Goal: Information Seeking & Learning: Learn about a topic

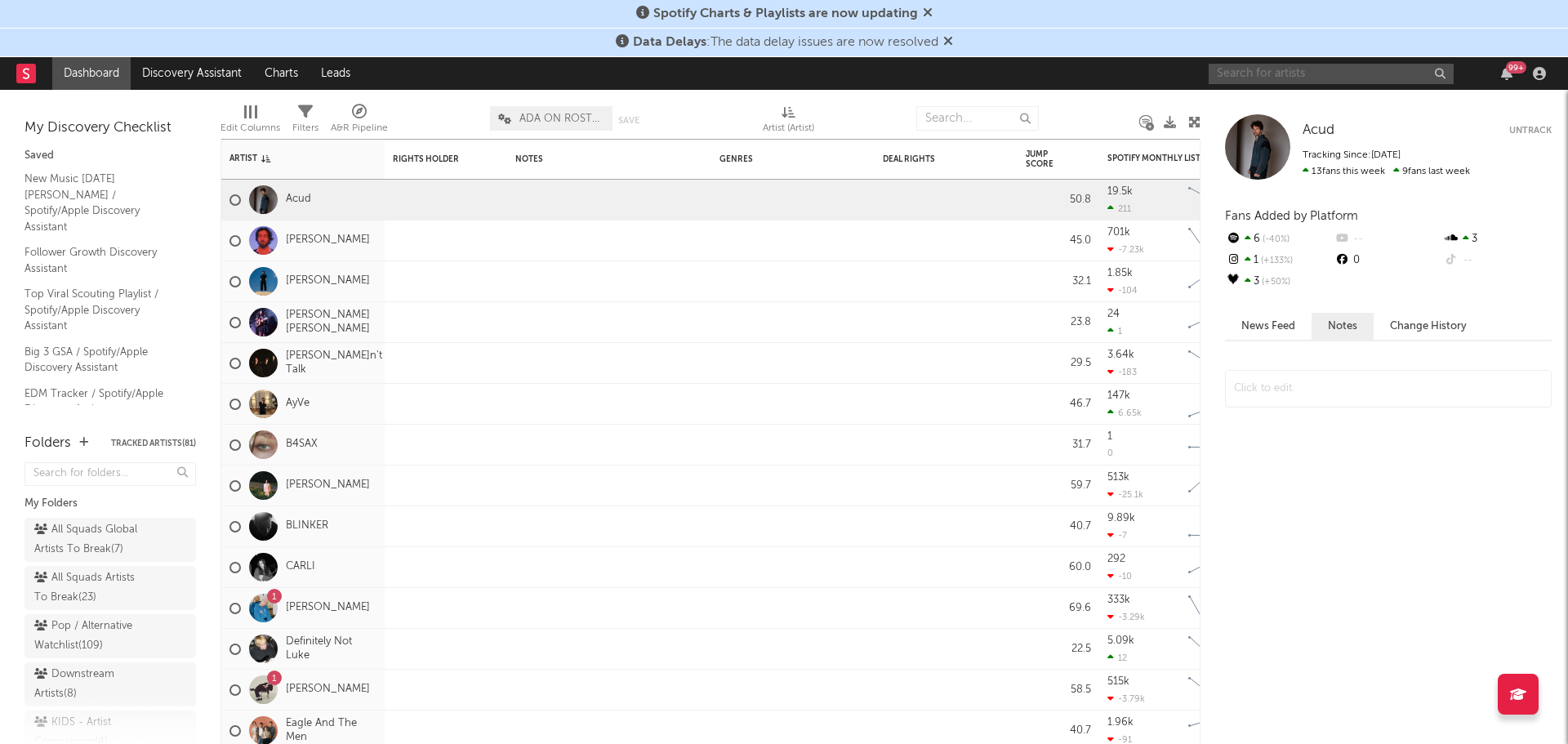
click at [1328, 67] on input "text" at bounding box center [1331, 74] width 245 height 20
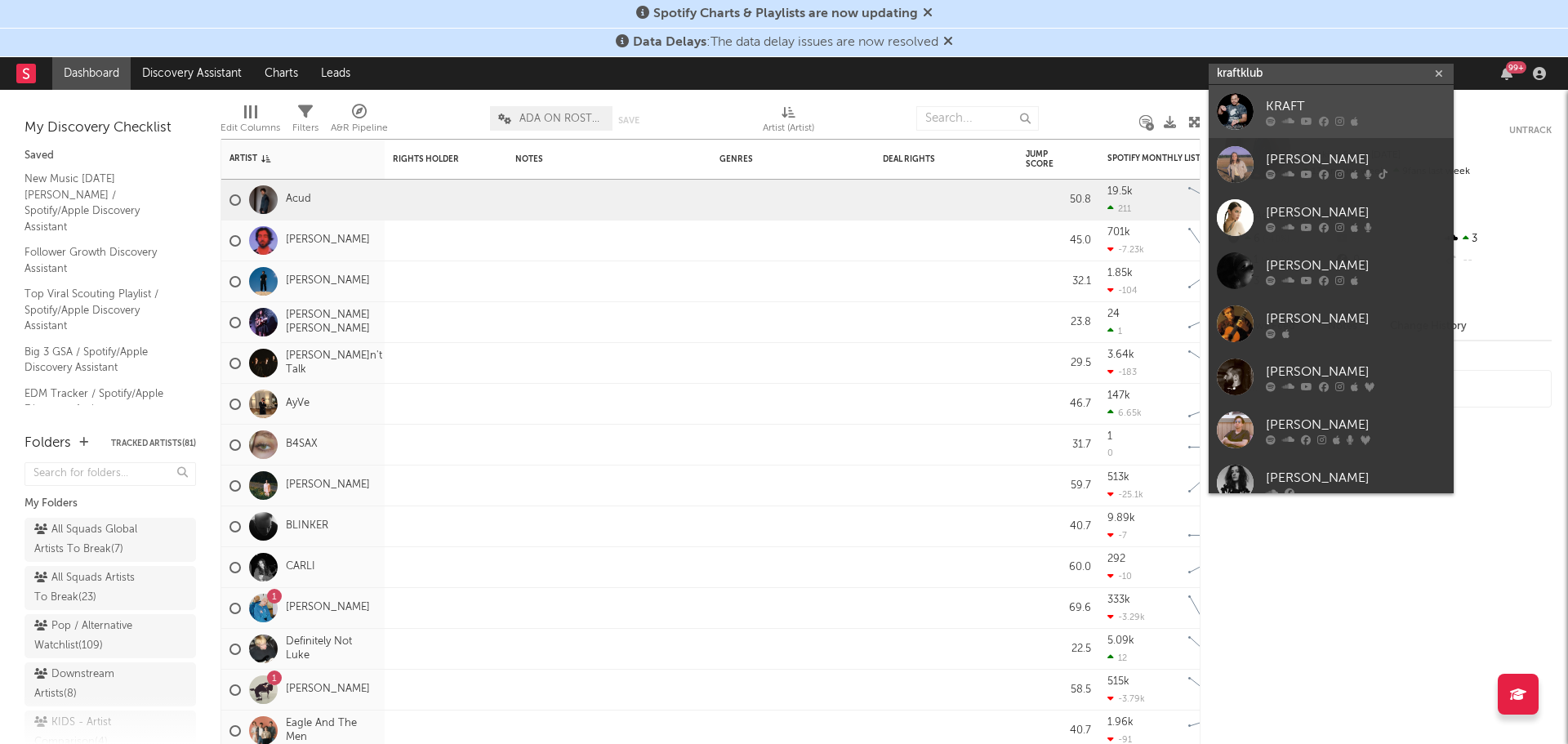
type input "kraftklub"
click at [1312, 95] on link "KRAFT" at bounding box center [1331, 111] width 245 height 53
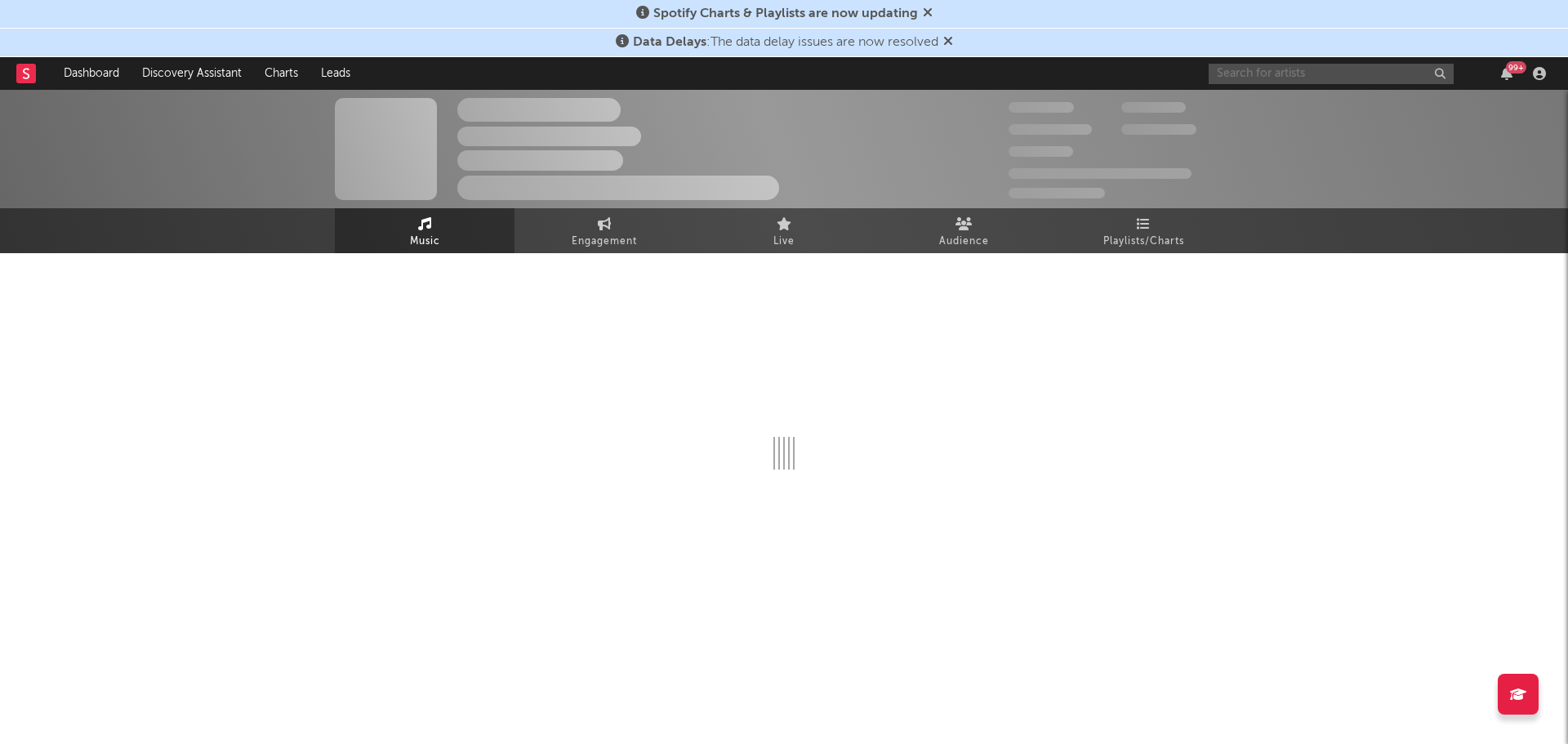
click at [1316, 74] on input "text" at bounding box center [1331, 74] width 245 height 20
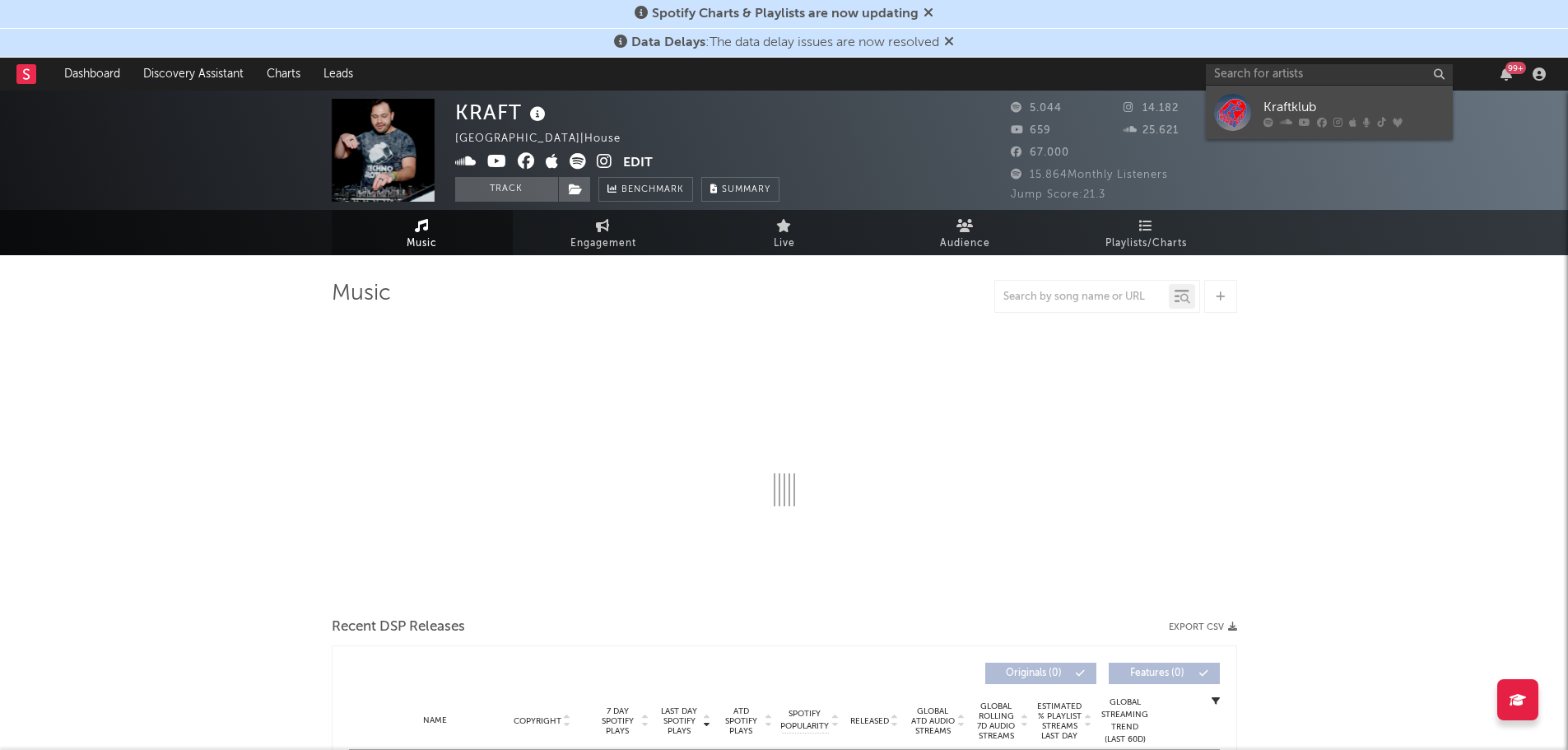
click at [1328, 95] on link "Kraftklub" at bounding box center [1329, 112] width 247 height 53
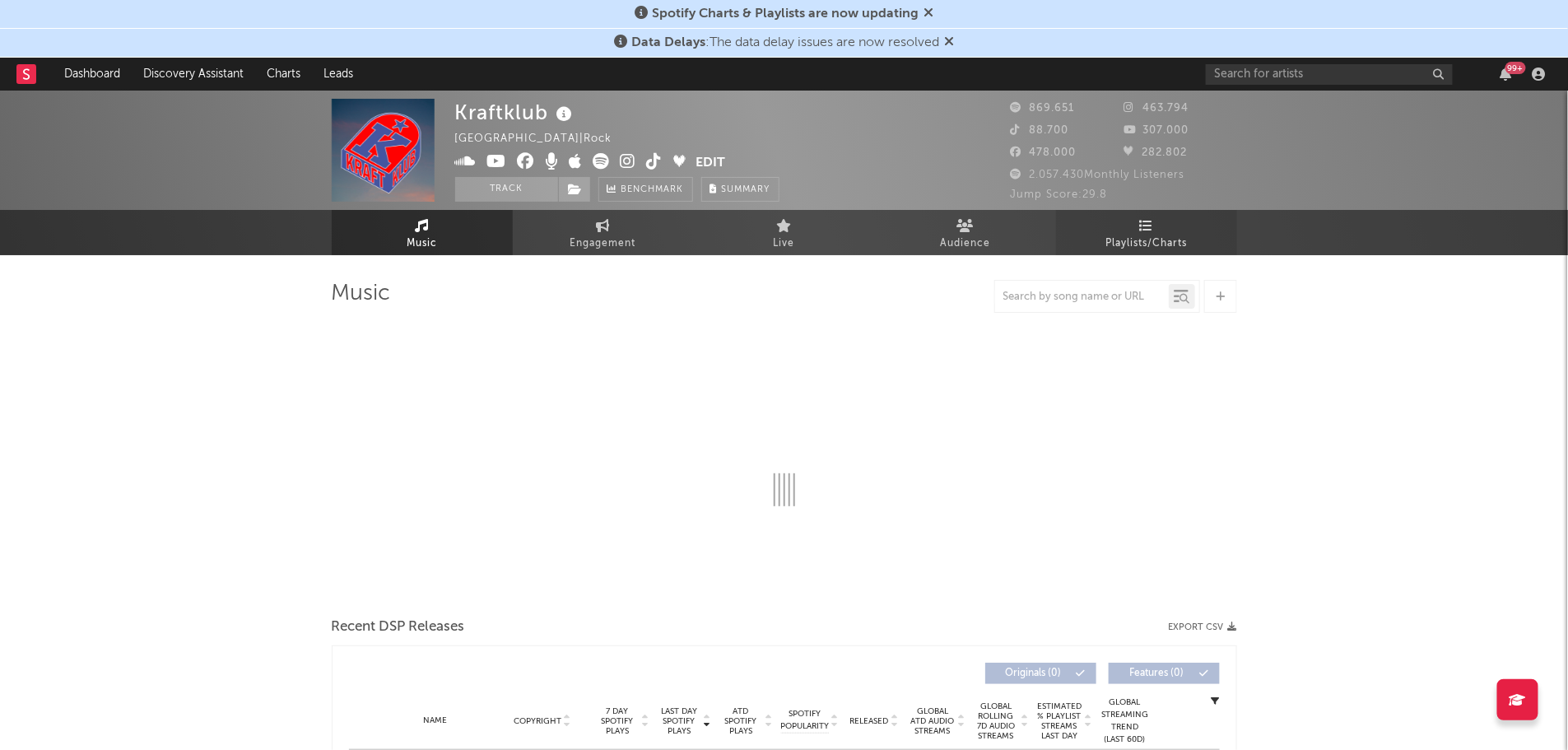
click at [1153, 240] on span "Playlists/Charts" at bounding box center [1146, 243] width 81 height 20
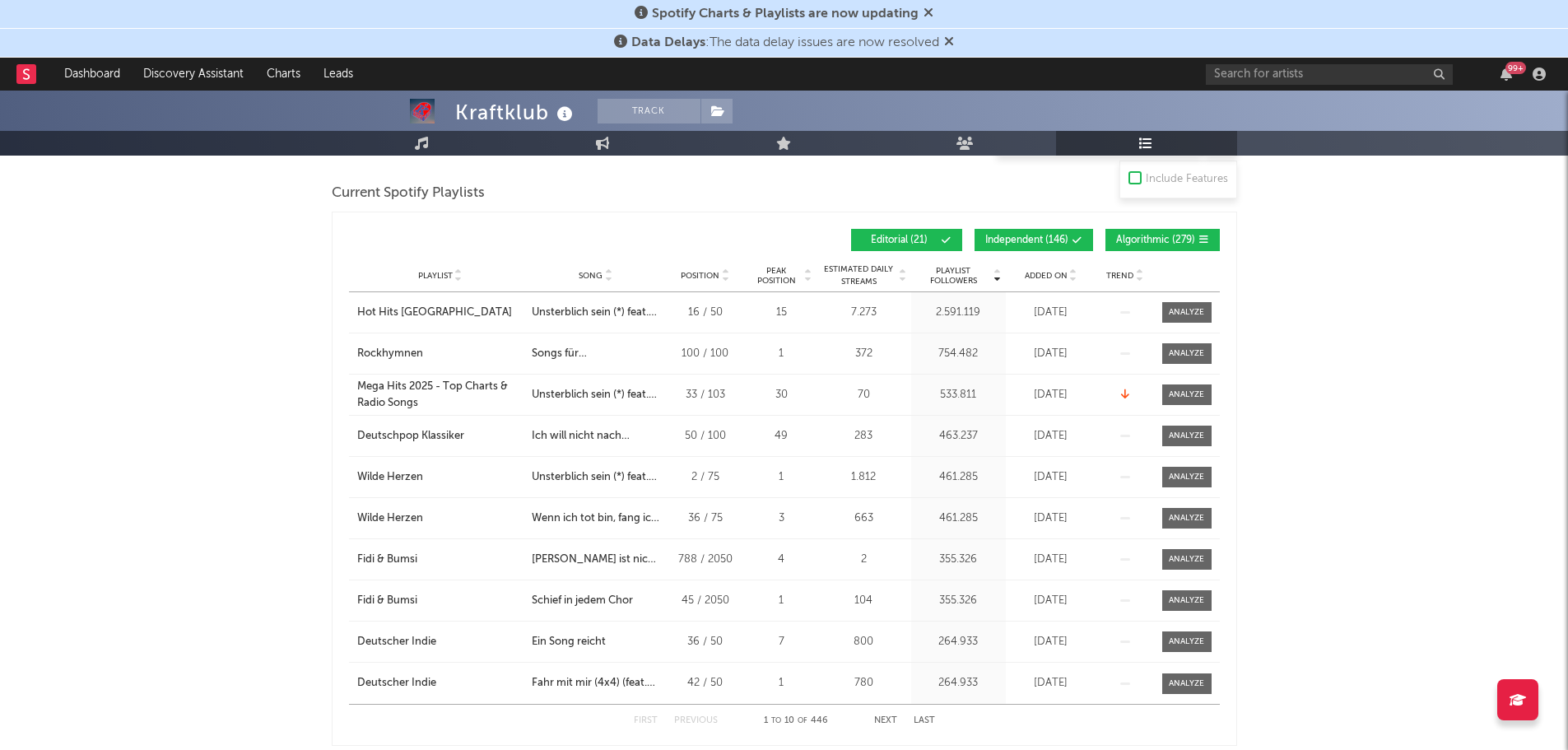
scroll to position [824, 0]
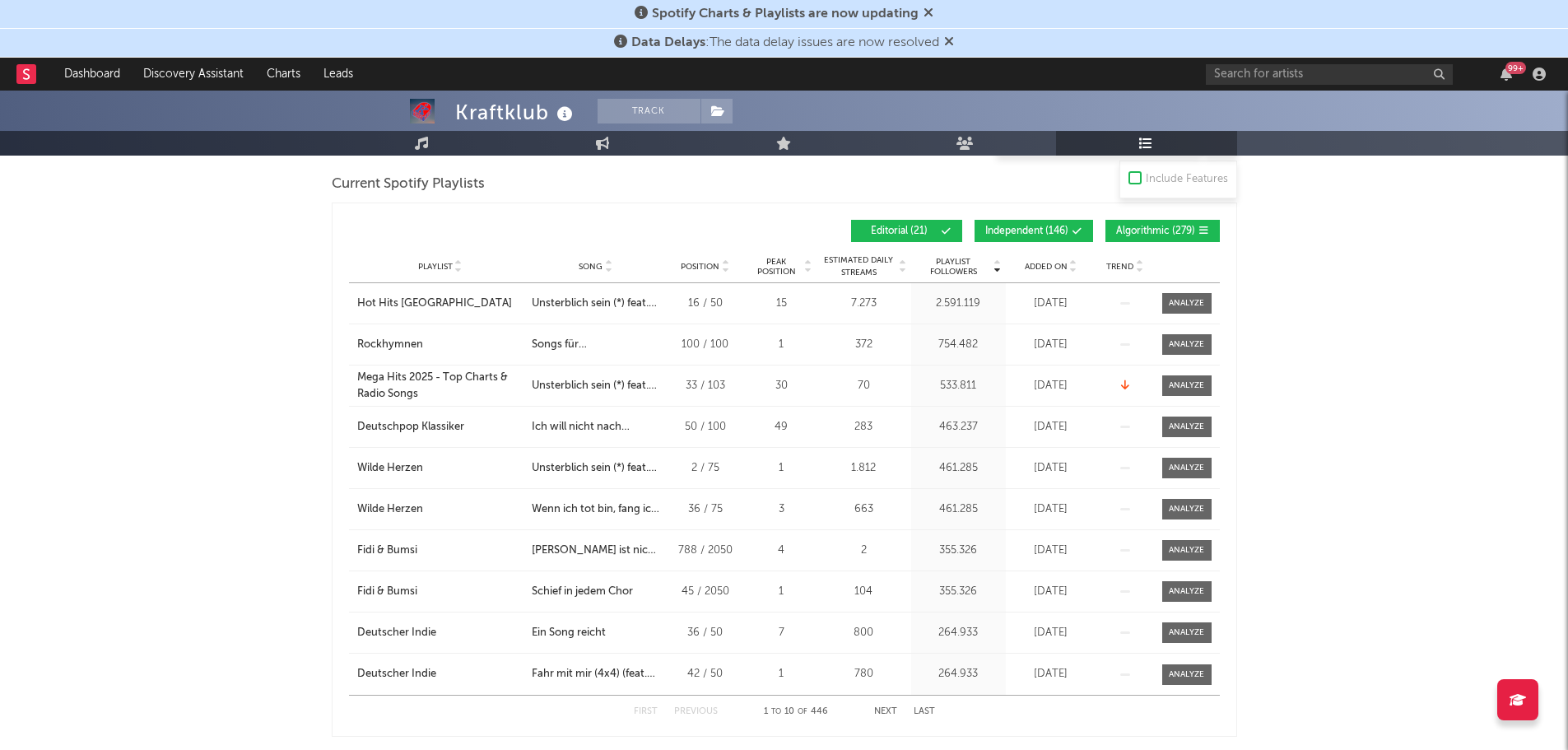
drag, startPoint x: 1000, startPoint y: 225, endPoint x: 1045, endPoint y: 233, distance: 45.7
click at [1000, 226] on span "Independent ( 146 )" at bounding box center [1027, 231] width 83 height 10
click at [1130, 232] on span "Algorithmic ( 279 )" at bounding box center [1155, 231] width 79 height 10
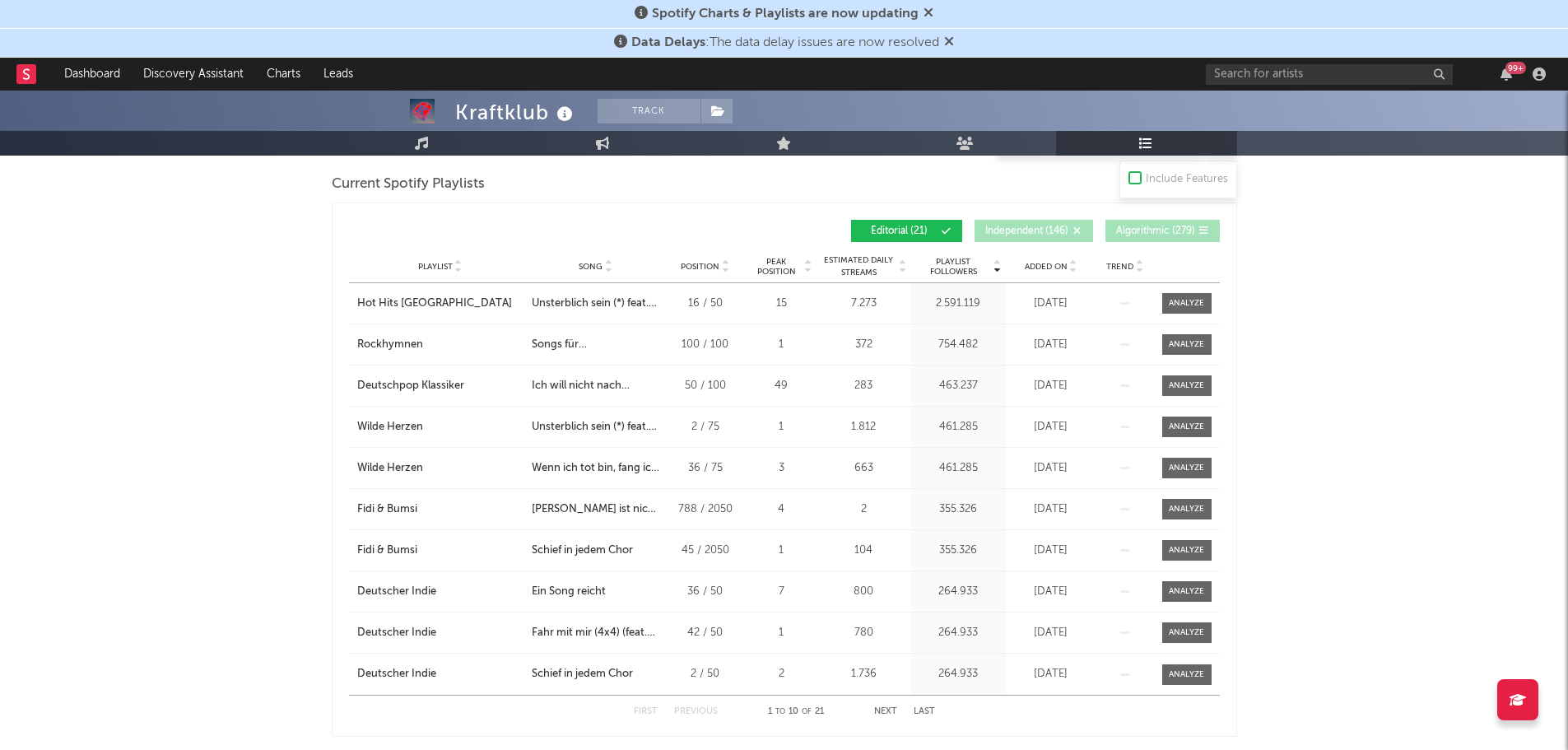
click at [878, 707] on button "Next" at bounding box center [885, 712] width 23 height 9
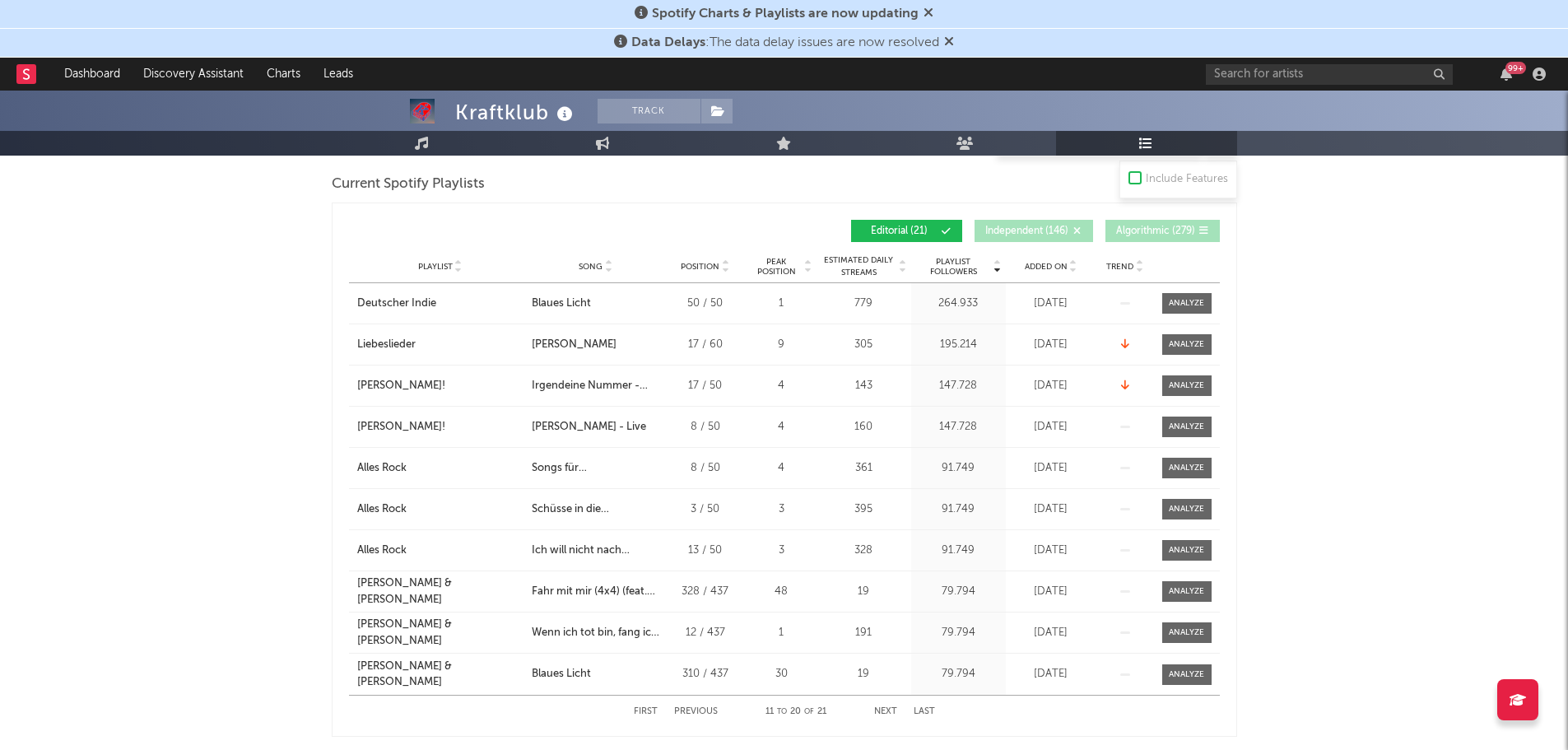
click at [878, 707] on button "Next" at bounding box center [885, 712] width 23 height 9
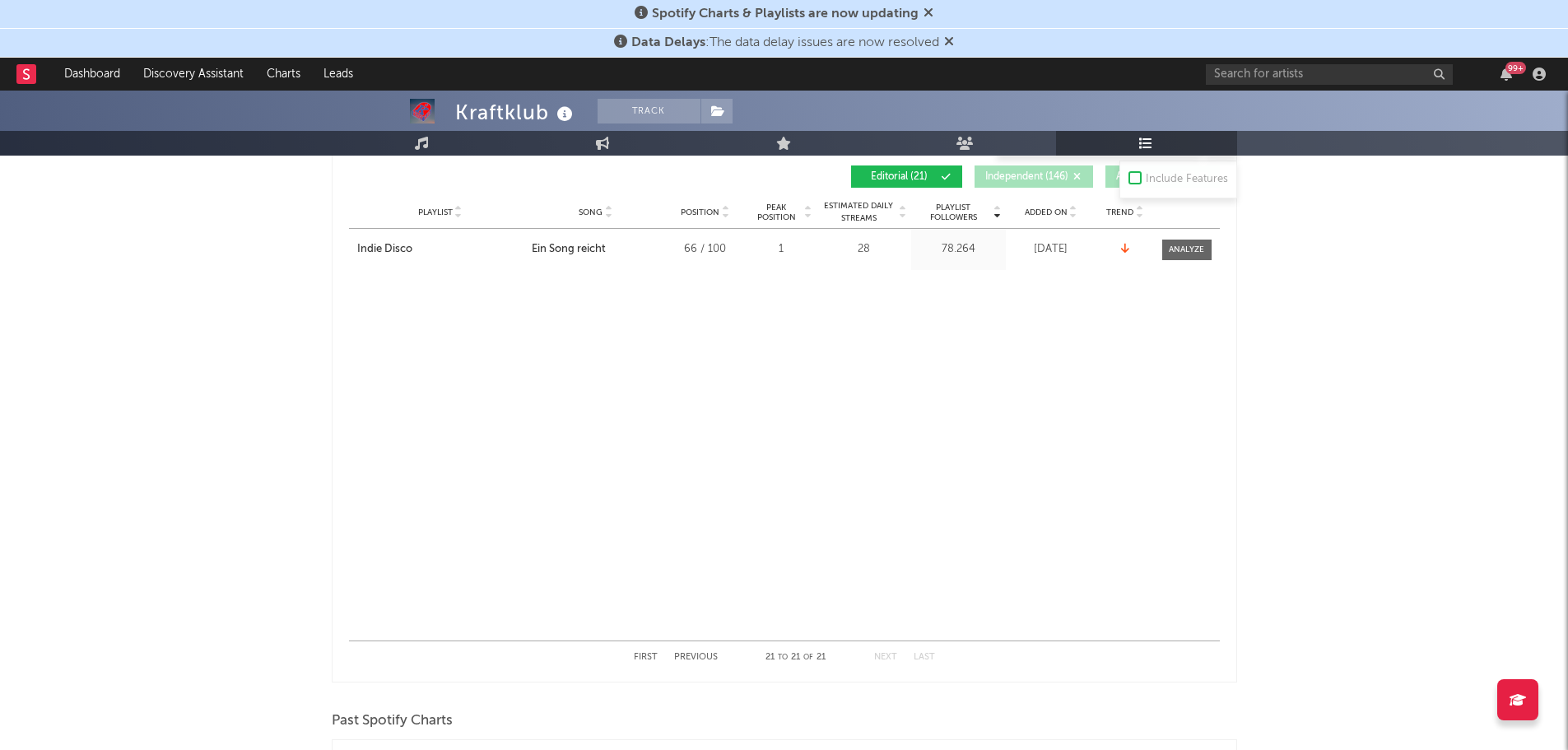
scroll to position [906, 0]
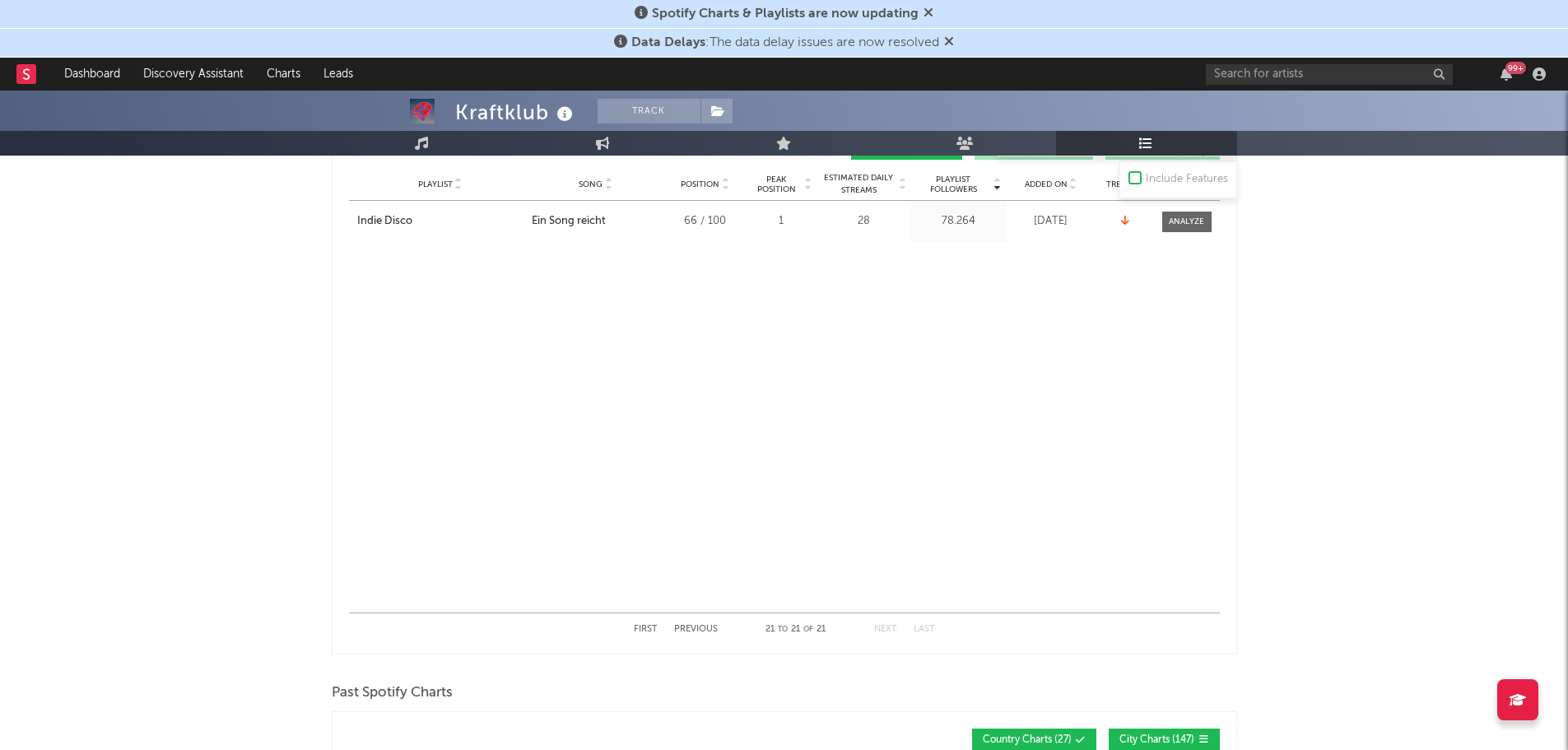
click at [636, 631] on button "First" at bounding box center [646, 630] width 24 height 9
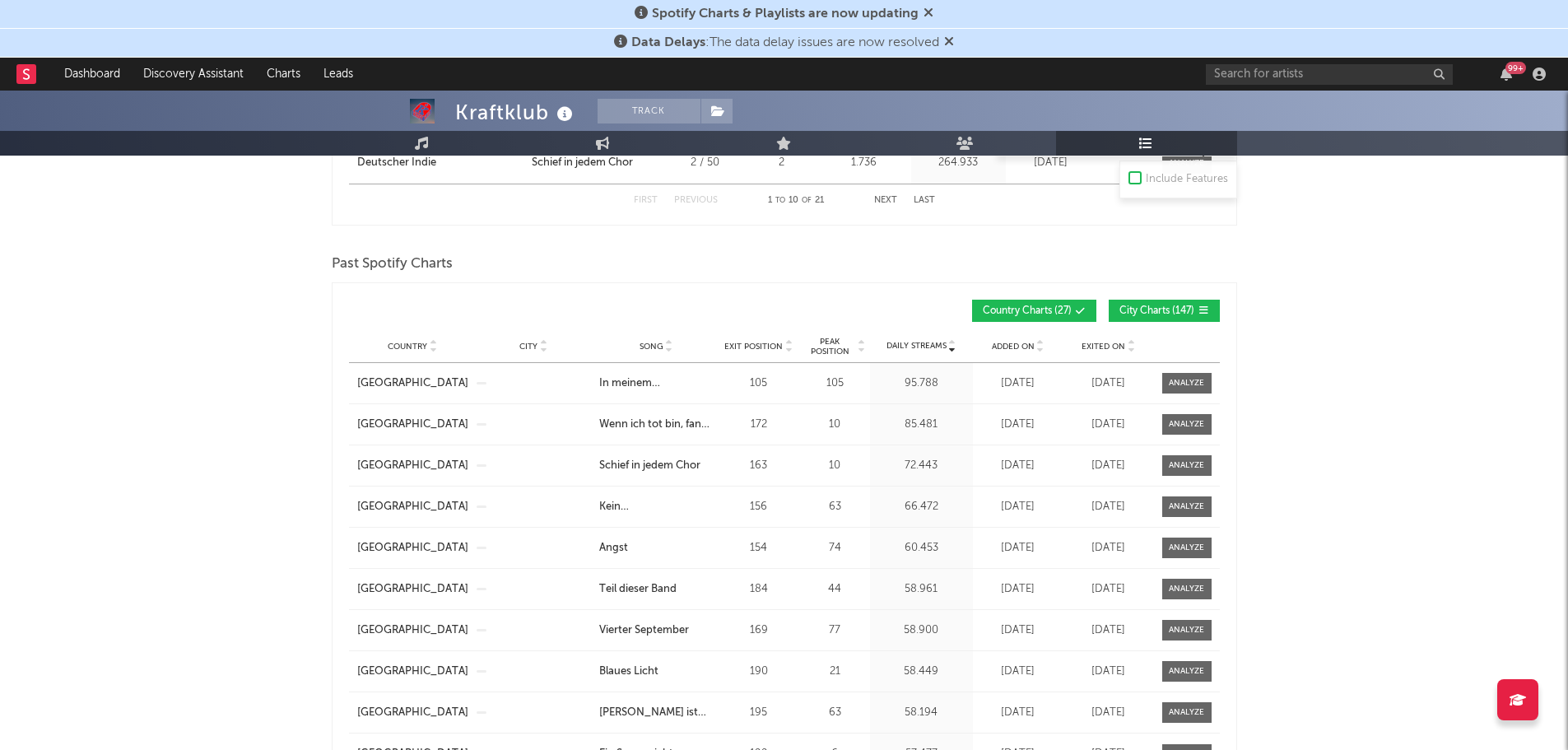
scroll to position [1399, 0]
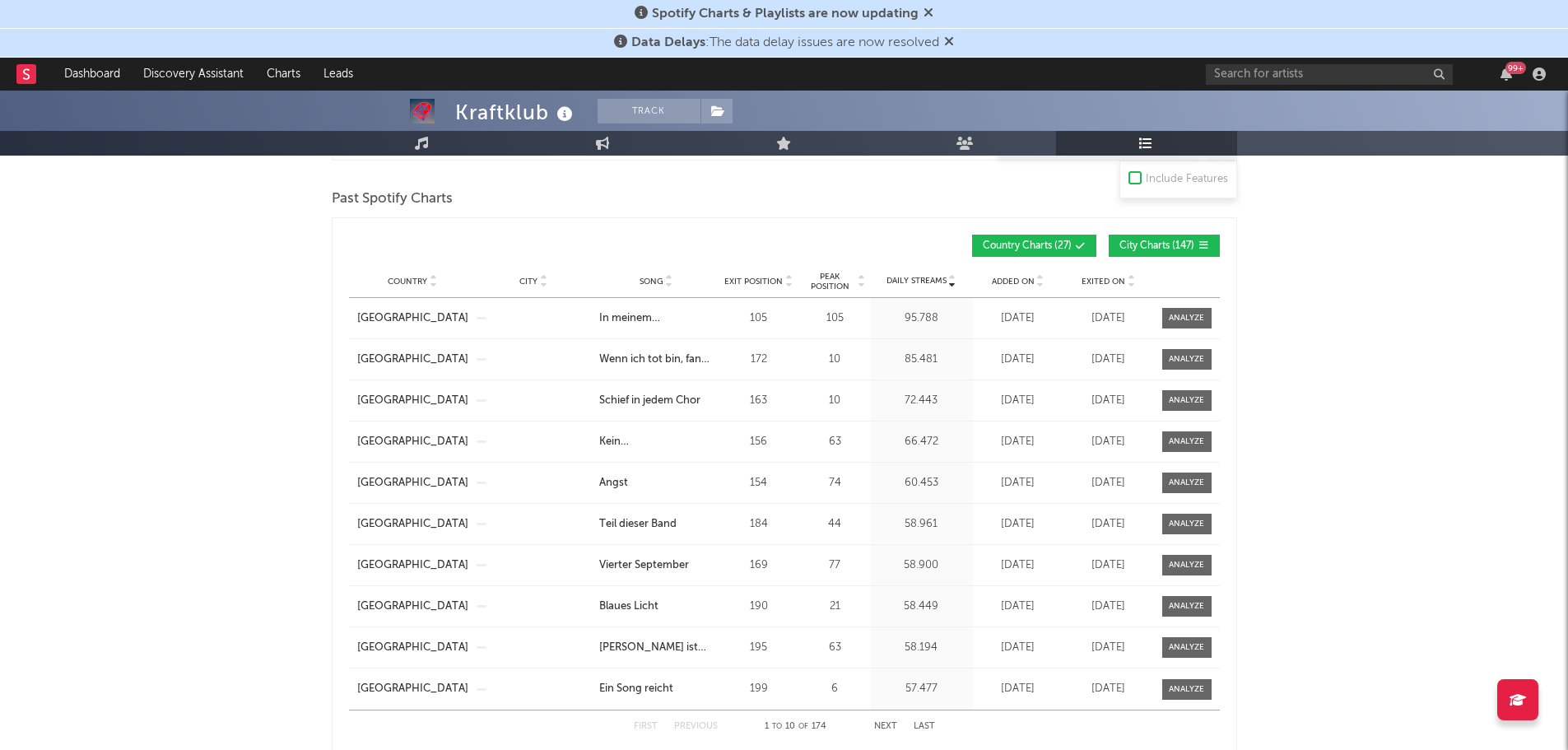
click at [1138, 247] on span "City Charts ( 147 )" at bounding box center [1157, 246] width 75 height 10
click at [879, 723] on button "Next" at bounding box center [885, 727] width 23 height 9
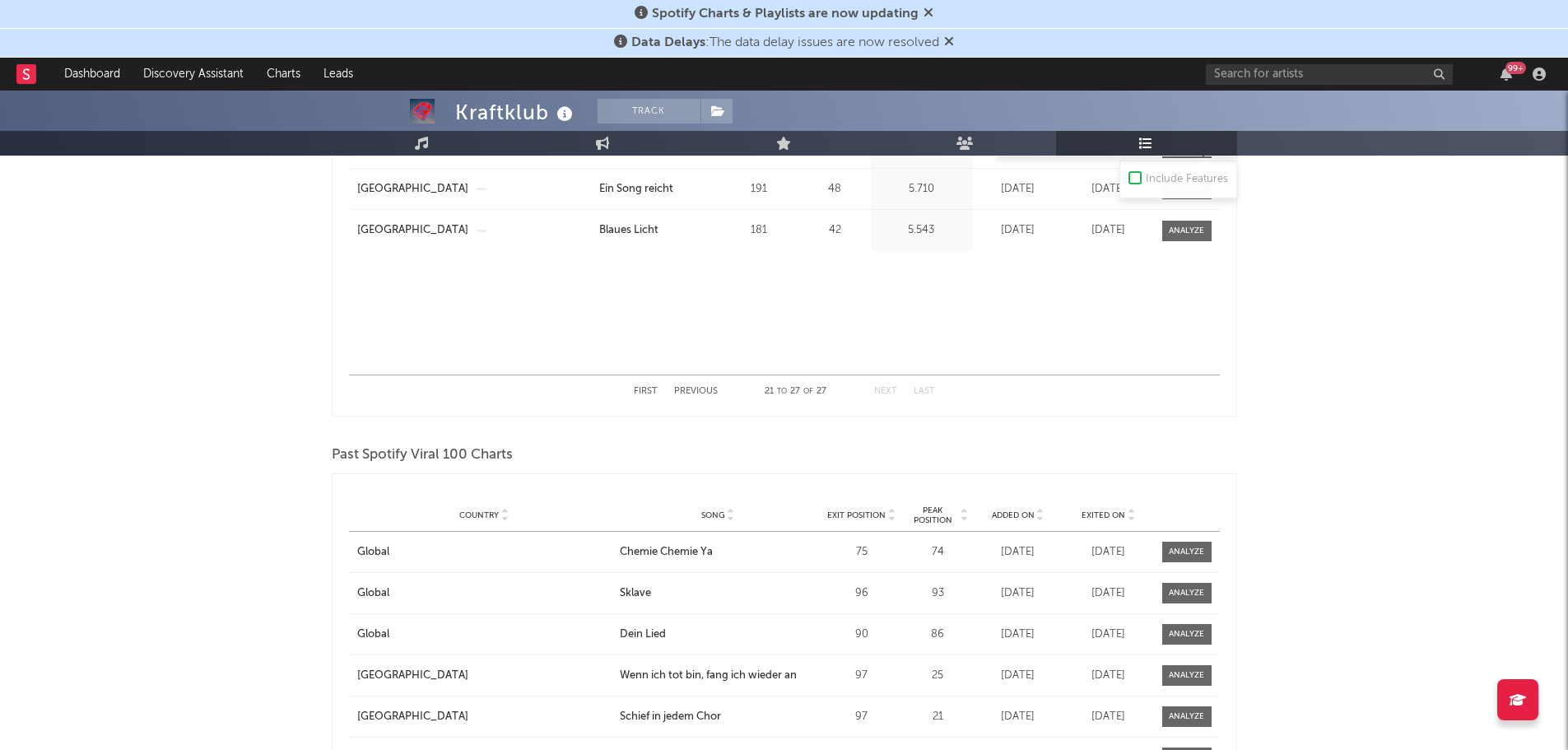
scroll to position [1728, 0]
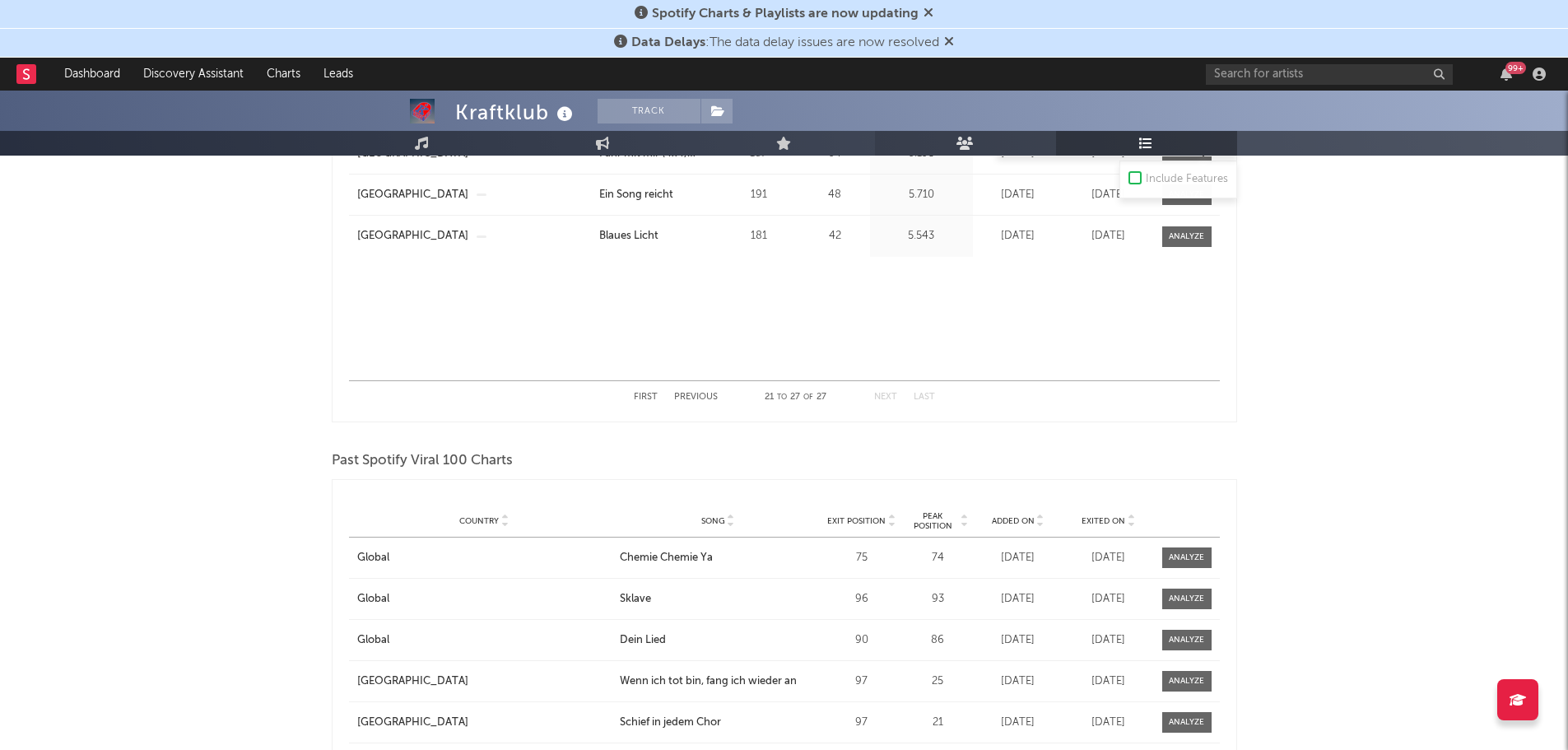
click at [951, 142] on link "Audience" at bounding box center [965, 143] width 181 height 25
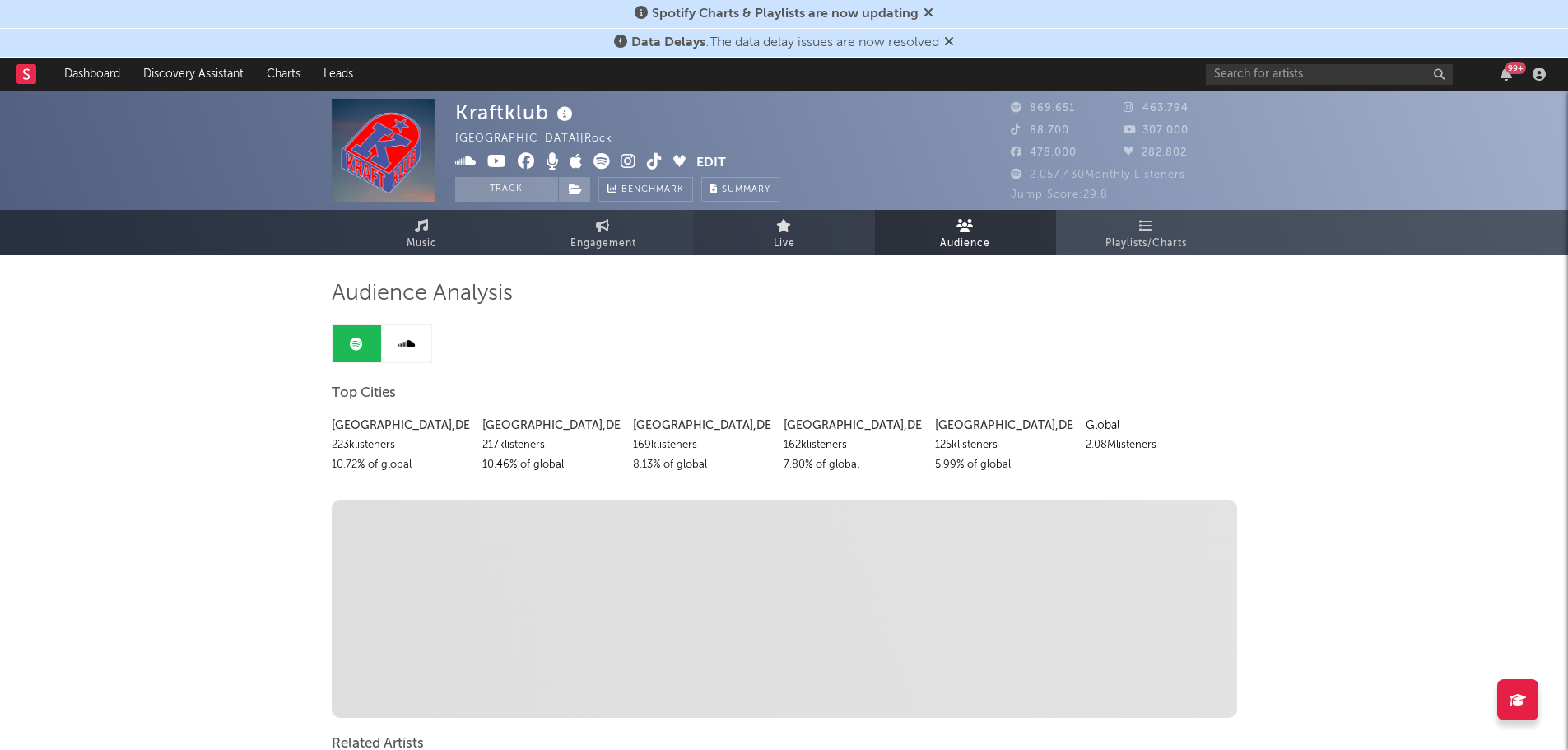
click at [796, 226] on link "Live" at bounding box center [784, 232] width 181 height 46
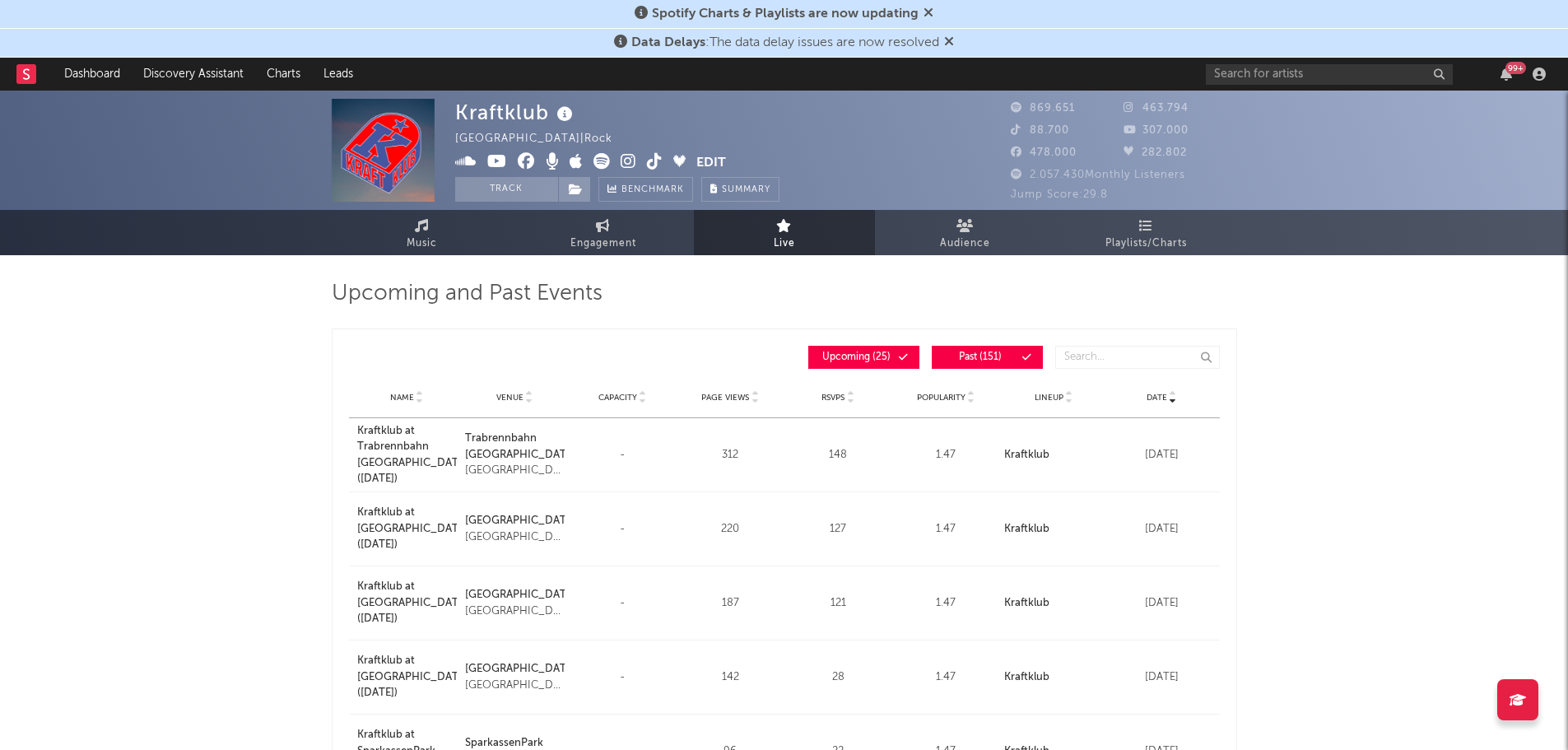
click at [700, 160] on button "Edit" at bounding box center [711, 163] width 30 height 20
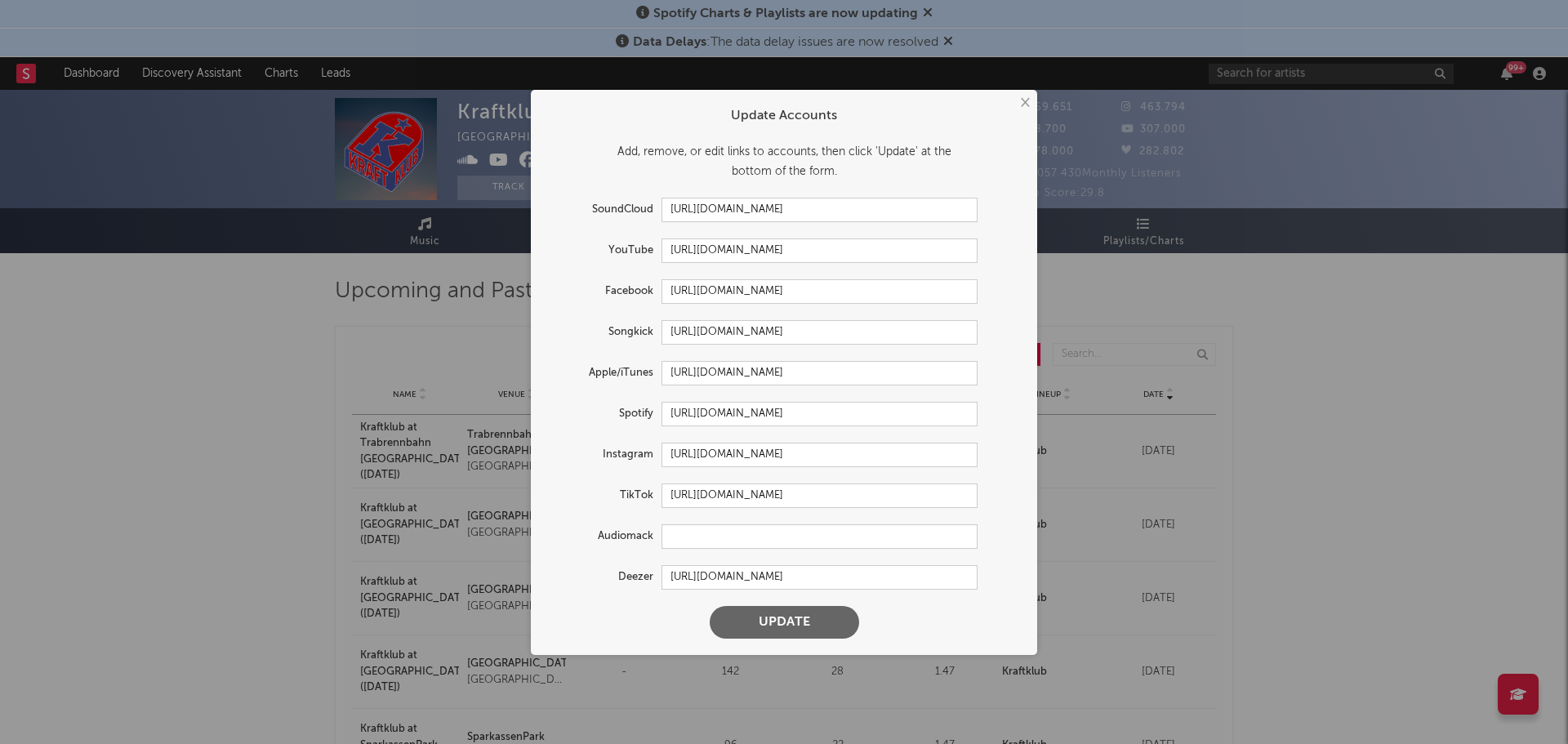
click at [1023, 100] on button "×" at bounding box center [1023, 103] width 18 height 18
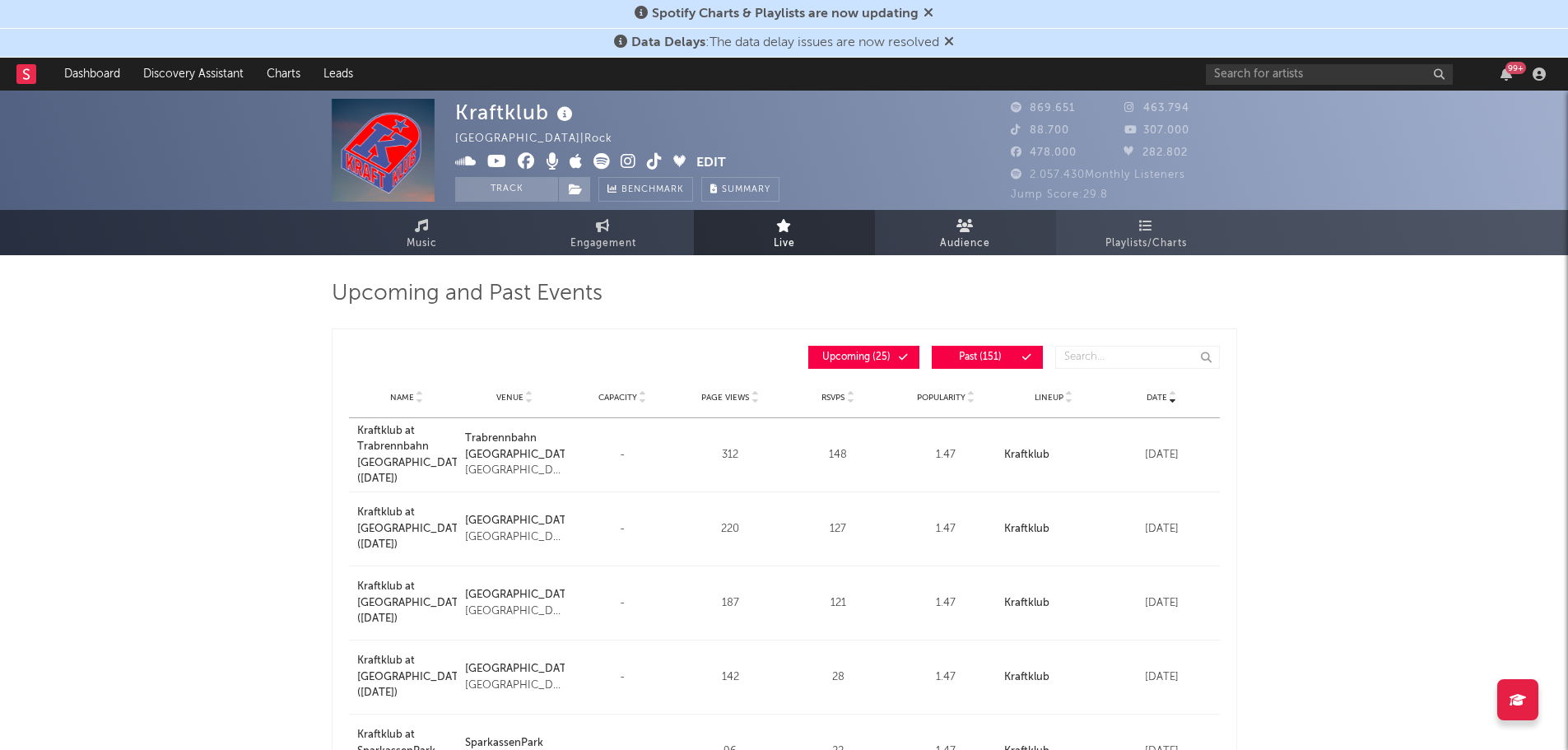
click at [992, 237] on link "Audience" at bounding box center [965, 232] width 181 height 46
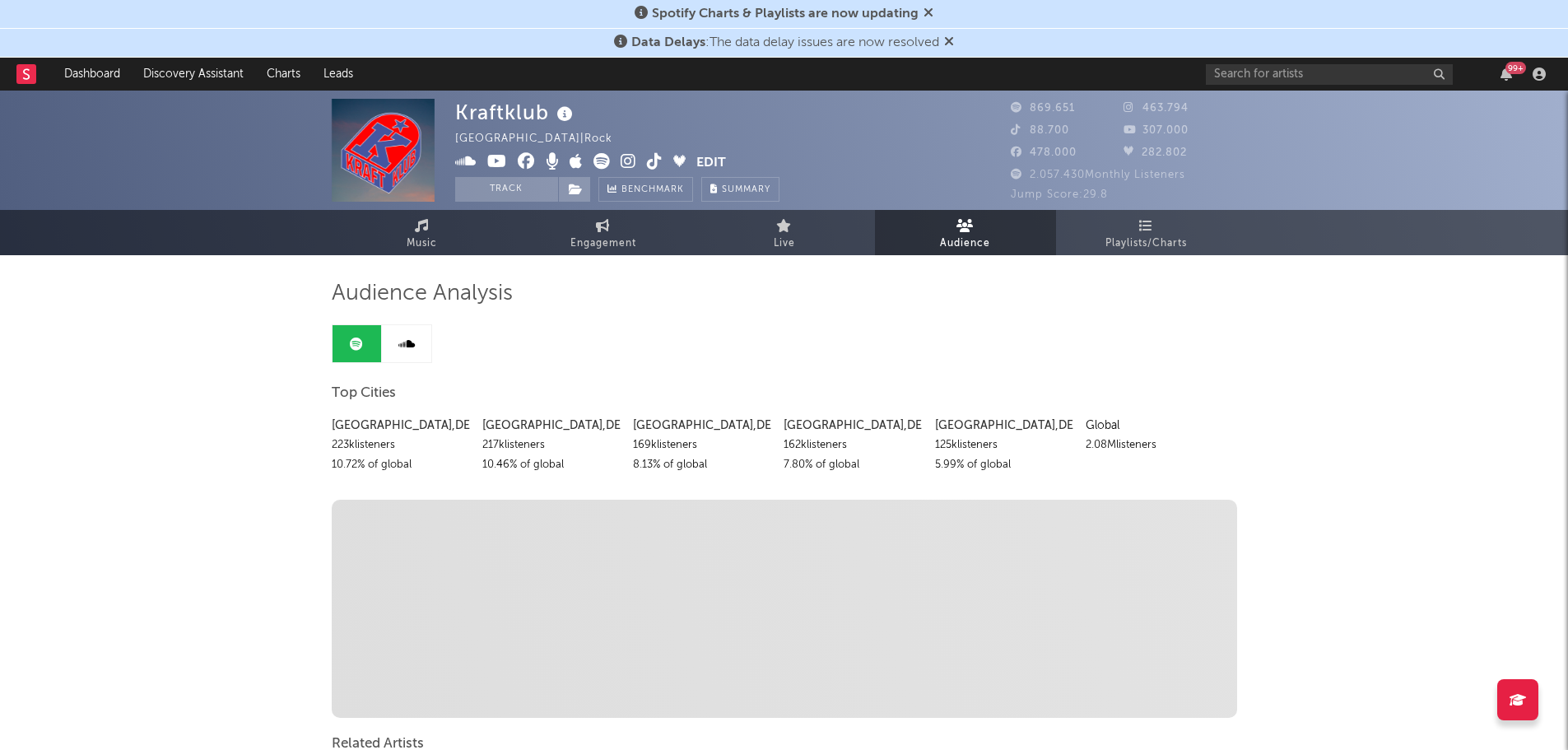
click at [797, 245] on link "Live" at bounding box center [784, 232] width 181 height 46
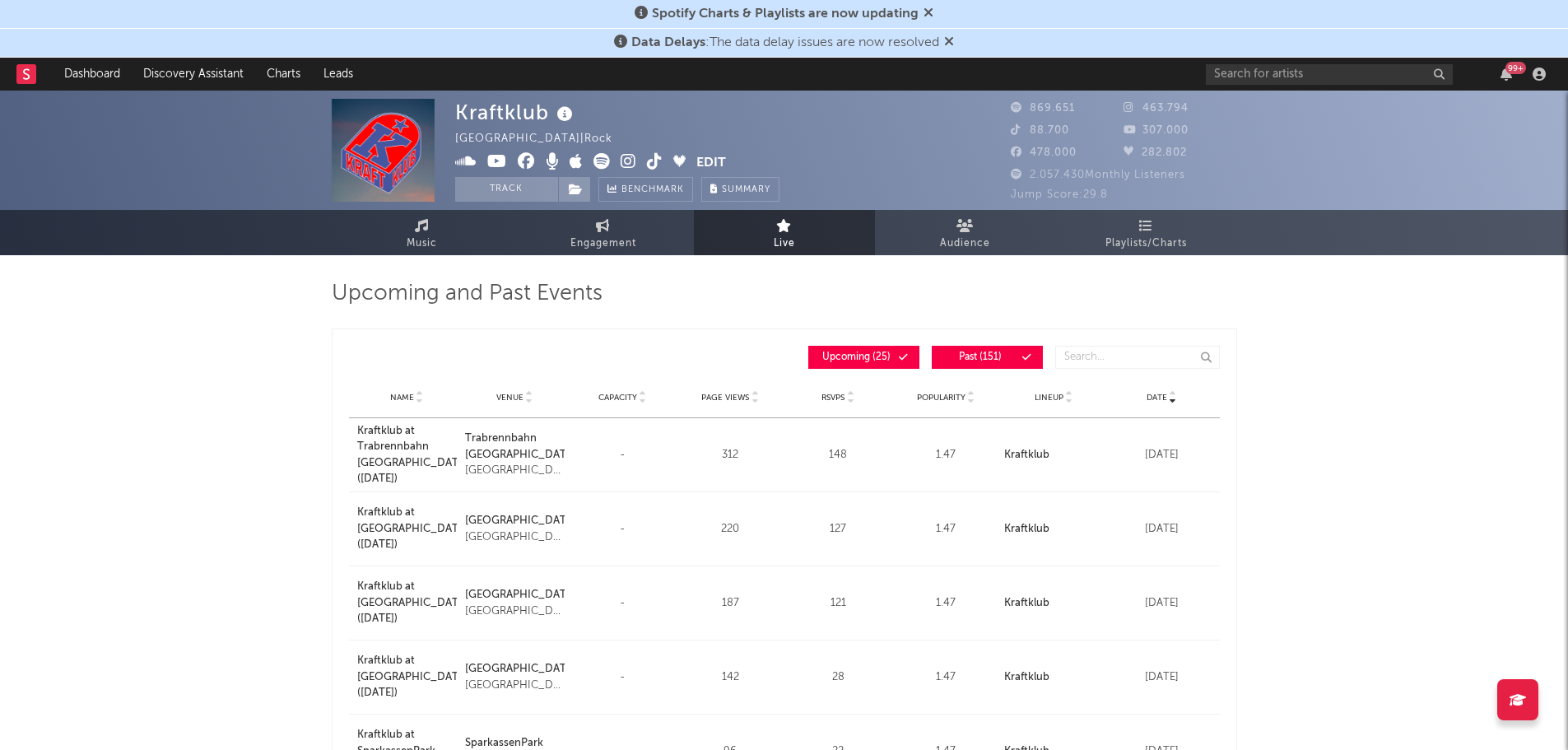
click at [940, 354] on button "Past ( 151 )" at bounding box center [987, 357] width 111 height 23
click at [1151, 394] on span "Date" at bounding box center [1157, 397] width 20 height 10
